Goal: Task Accomplishment & Management: Manage account settings

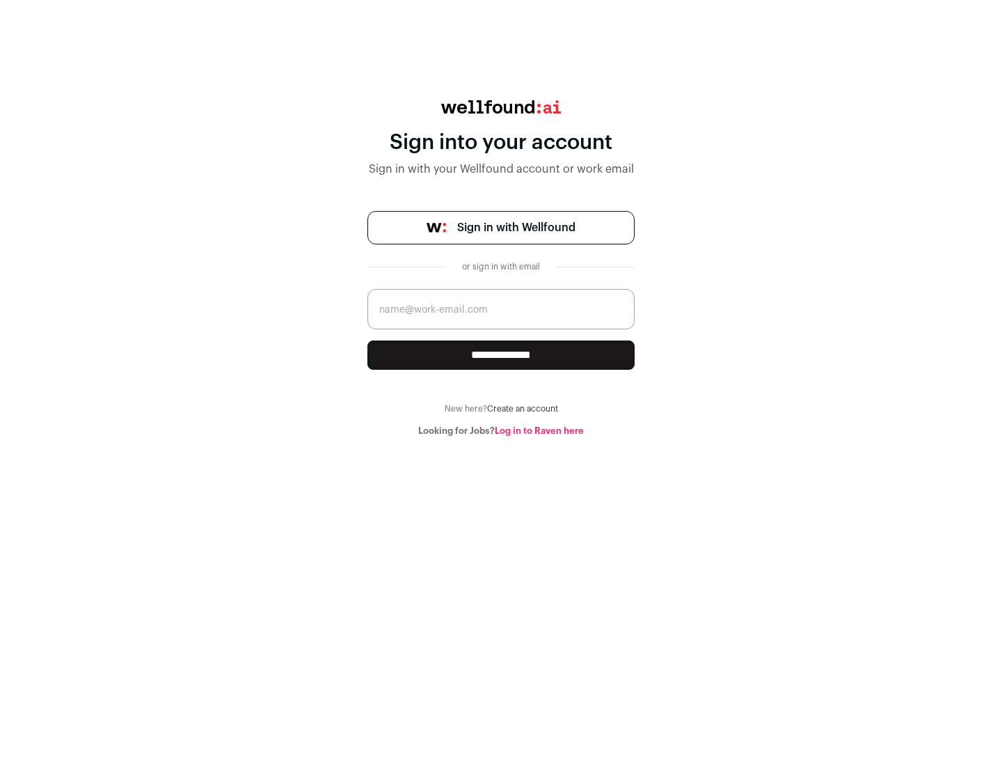
click at [516, 228] on span "Sign in with Wellfound" at bounding box center [516, 227] width 118 height 17
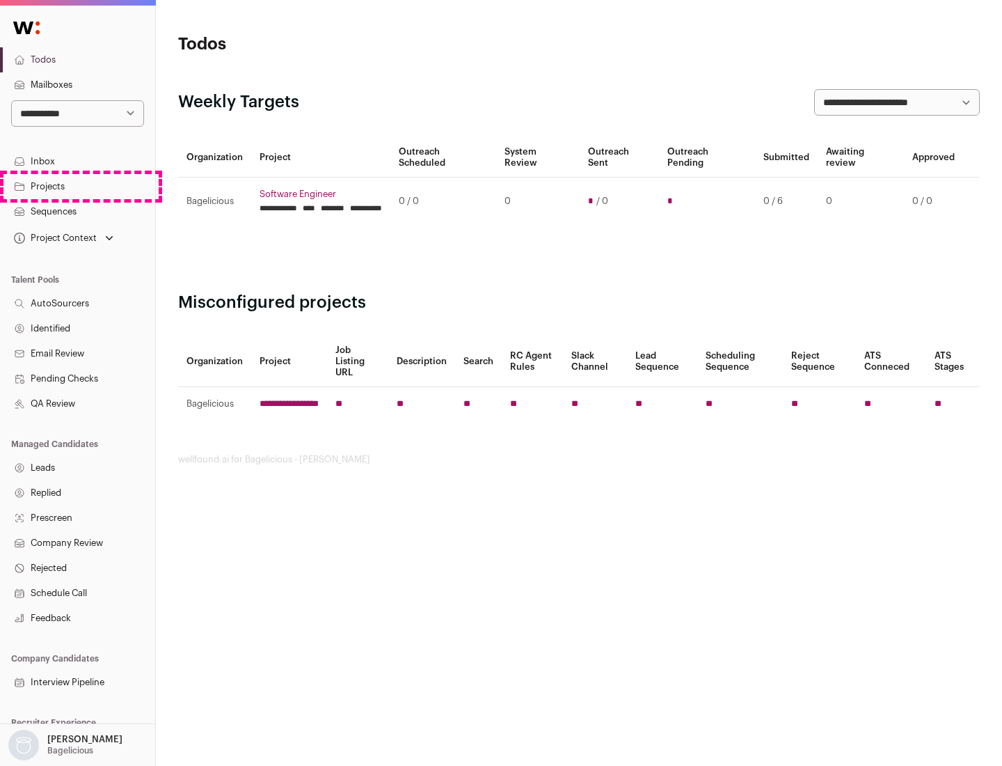
click at [77, 186] on link "Projects" at bounding box center [77, 186] width 155 height 25
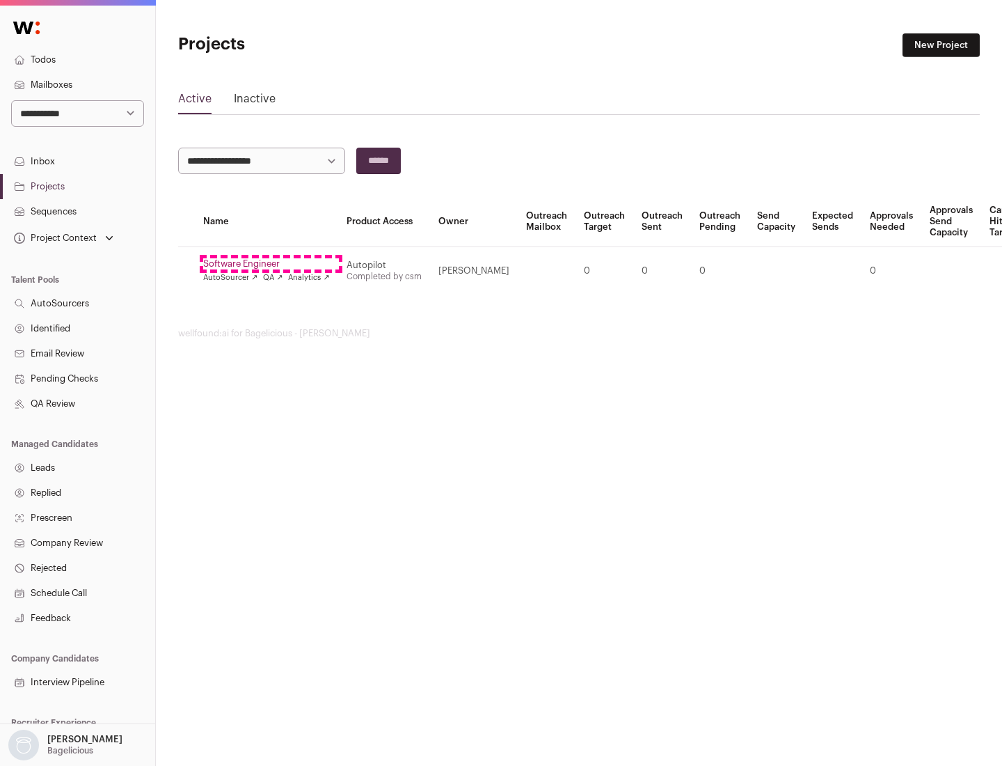
click at [271, 264] on link "Software Engineer" at bounding box center [266, 263] width 127 height 11
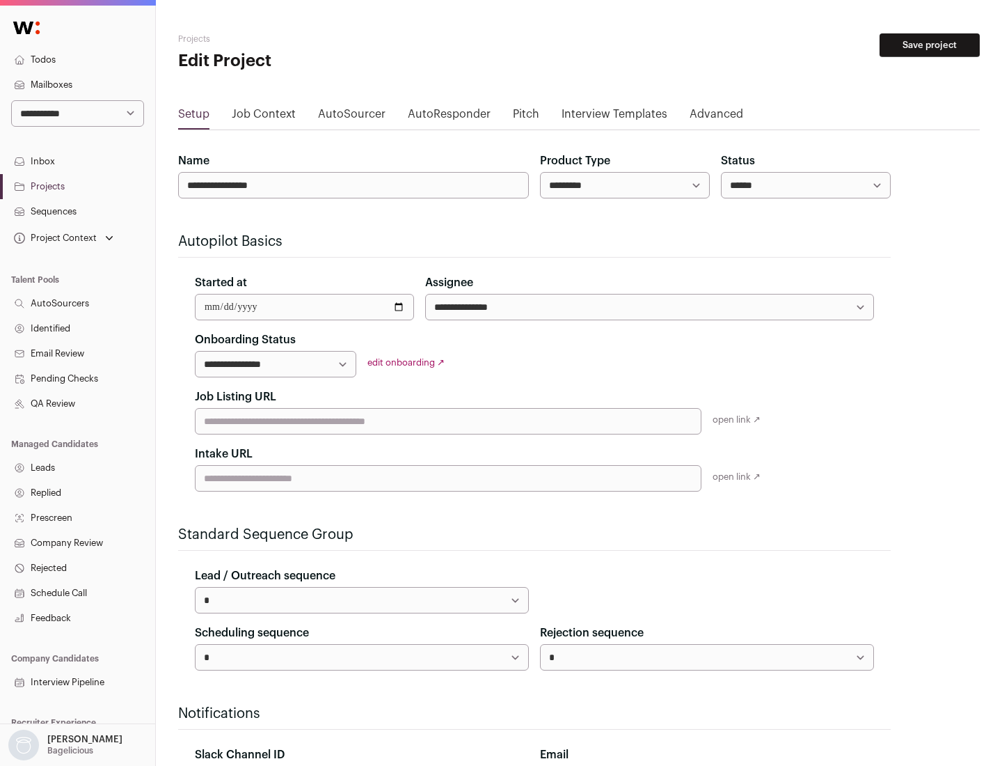
click at [930, 45] on button "Save project" at bounding box center [930, 45] width 100 height 24
